Goal: Find contact information: Find contact information

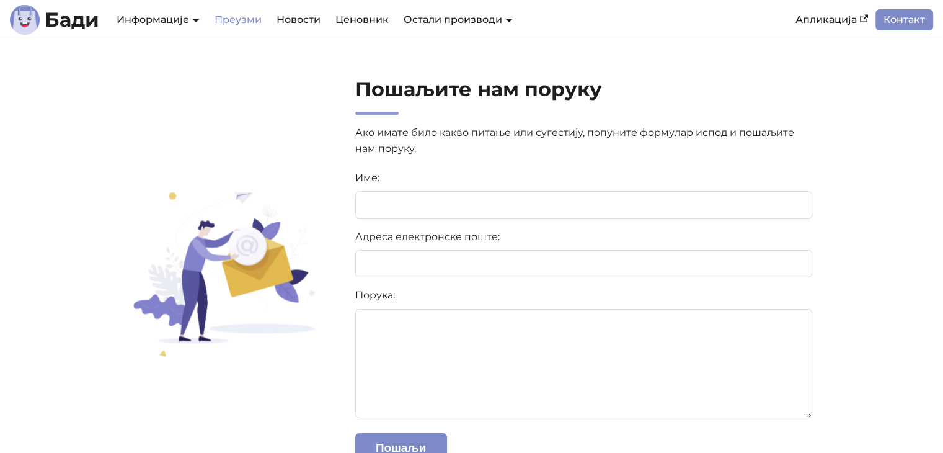
click at [244, 20] on link "Преузми" at bounding box center [238, 19] width 62 height 21
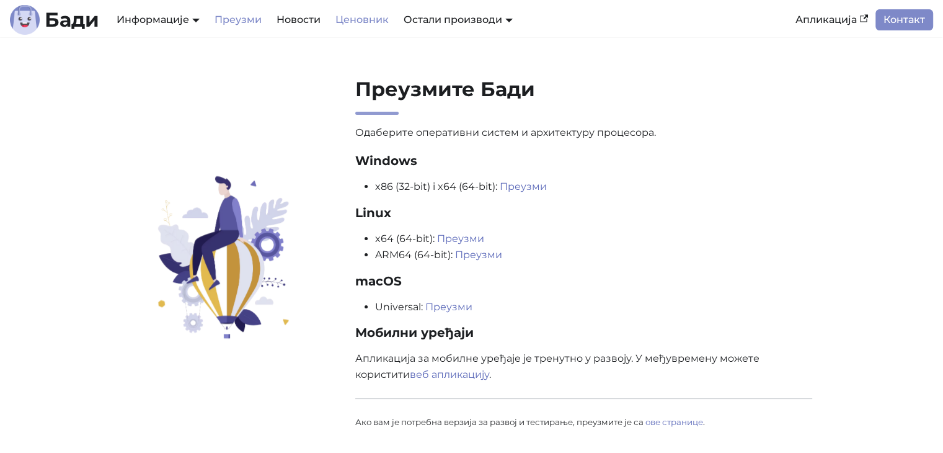
click at [340, 18] on link "Ценовник" at bounding box center [362, 19] width 68 height 21
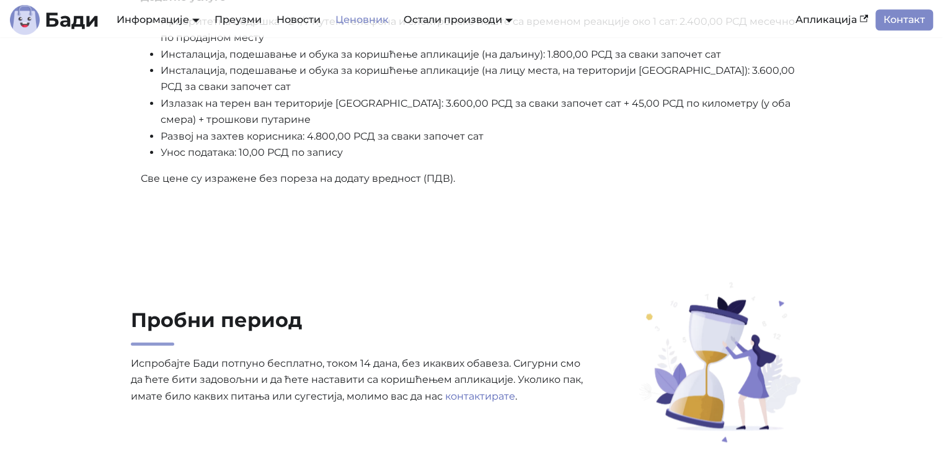
scroll to position [706, 0]
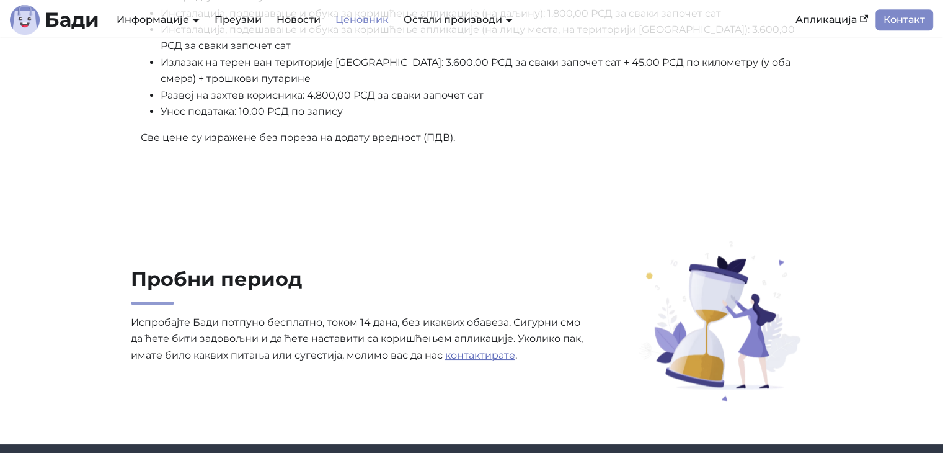
click at [479, 361] on link "контактирате" at bounding box center [480, 355] width 70 height 12
